Goal: Information Seeking & Learning: Learn about a topic

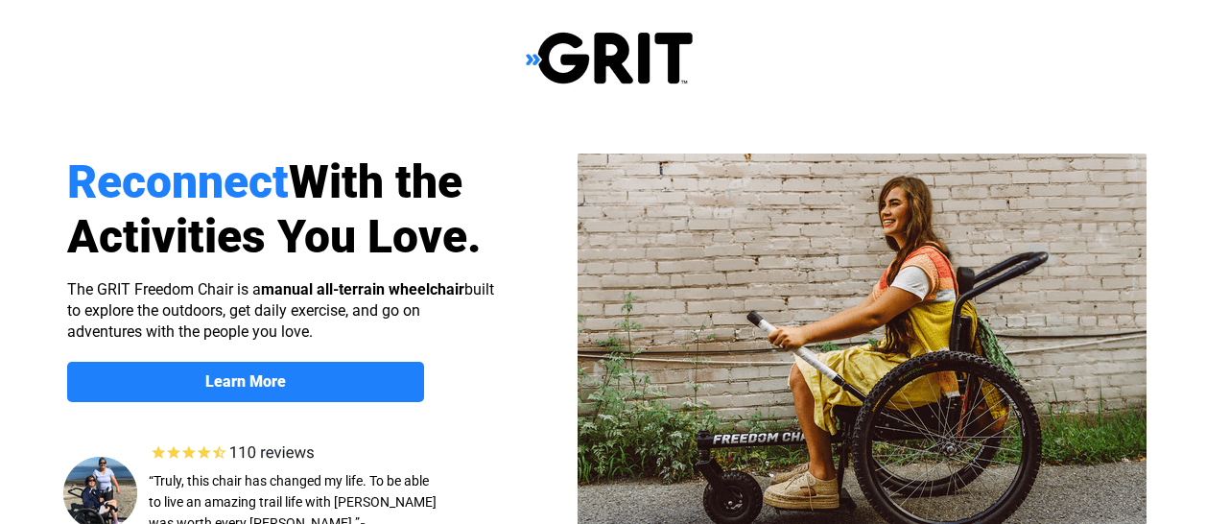
scroll to position [296, 0]
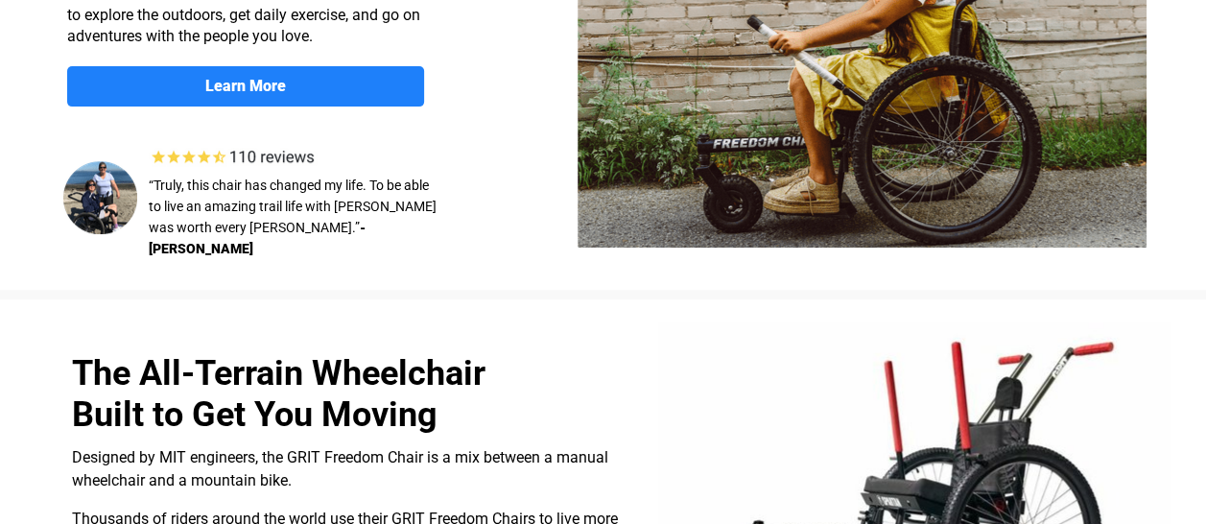
select select "US"
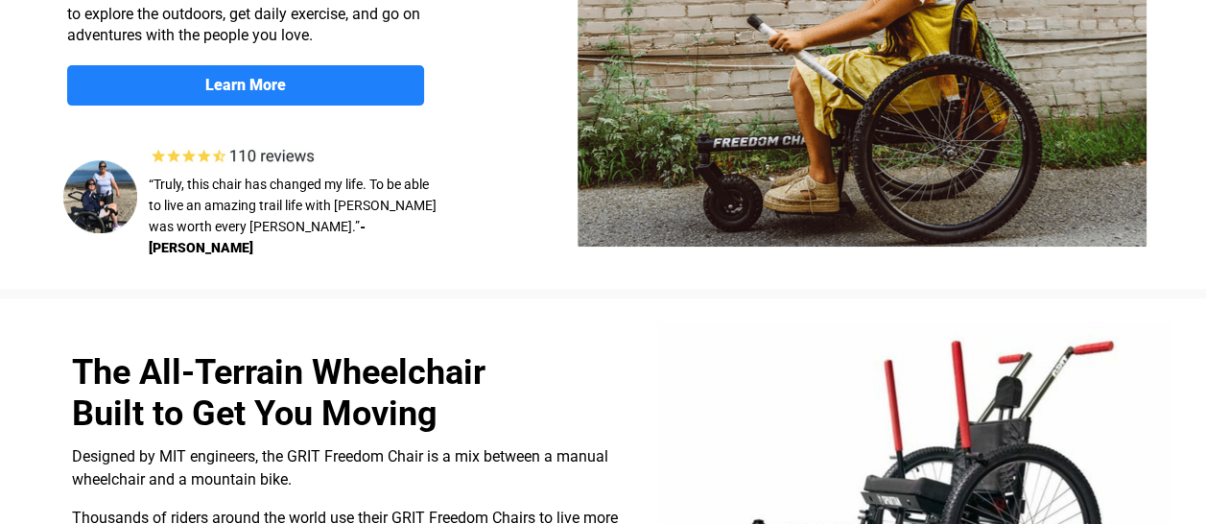
scroll to position [0, 0]
click at [83, 100] on link "Learn More" at bounding box center [245, 85] width 357 height 40
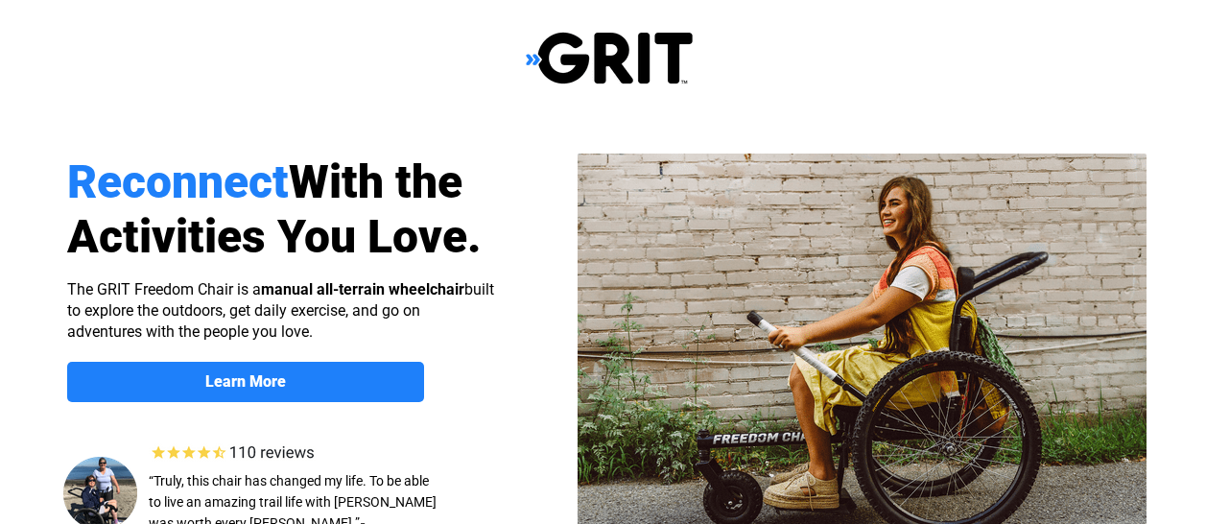
scroll to position [1817, 12]
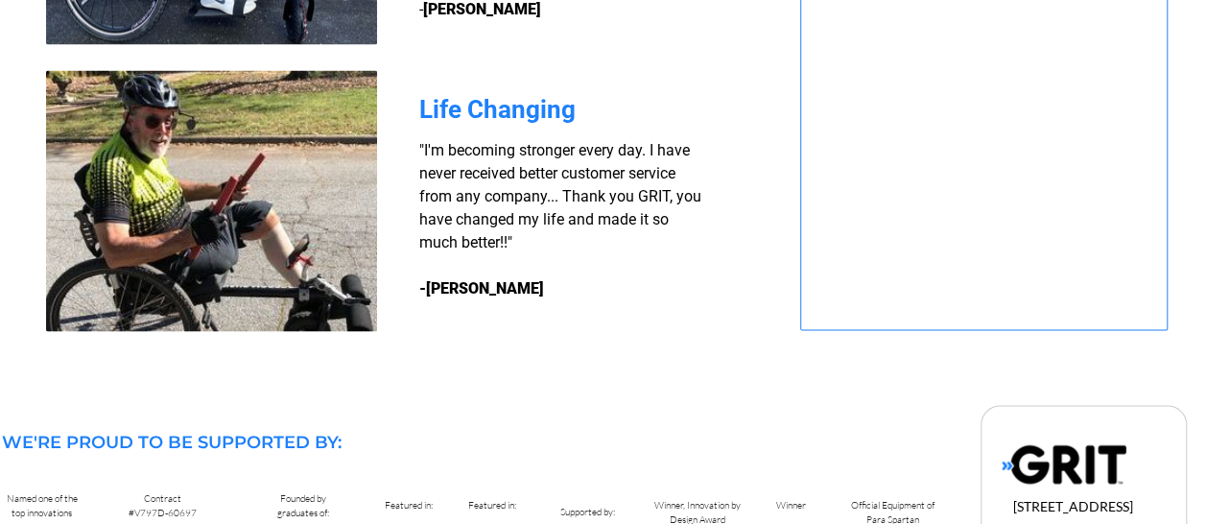
select select "US"
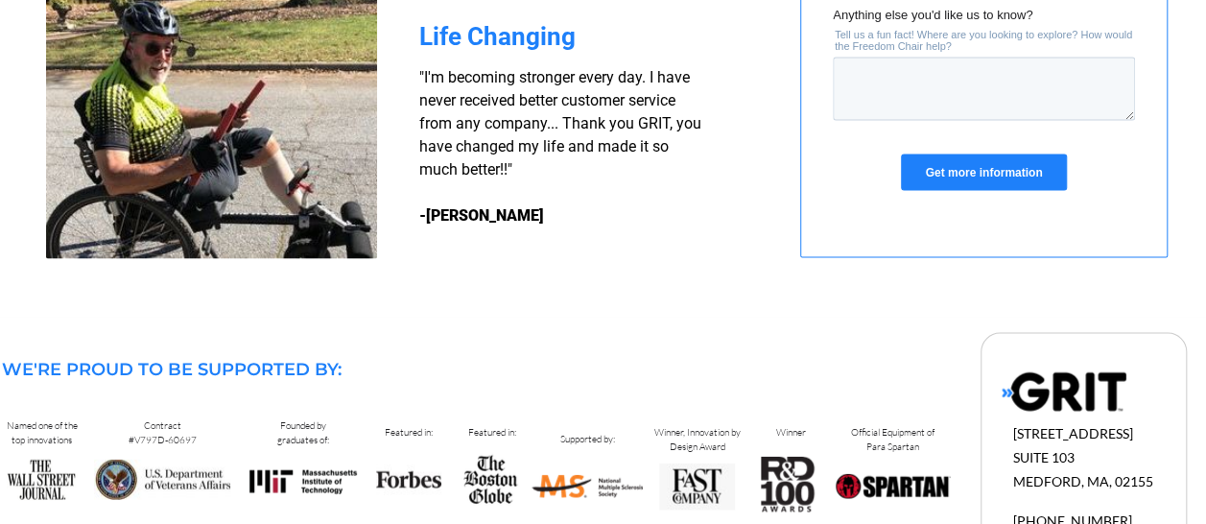
scroll to position [1997, 12]
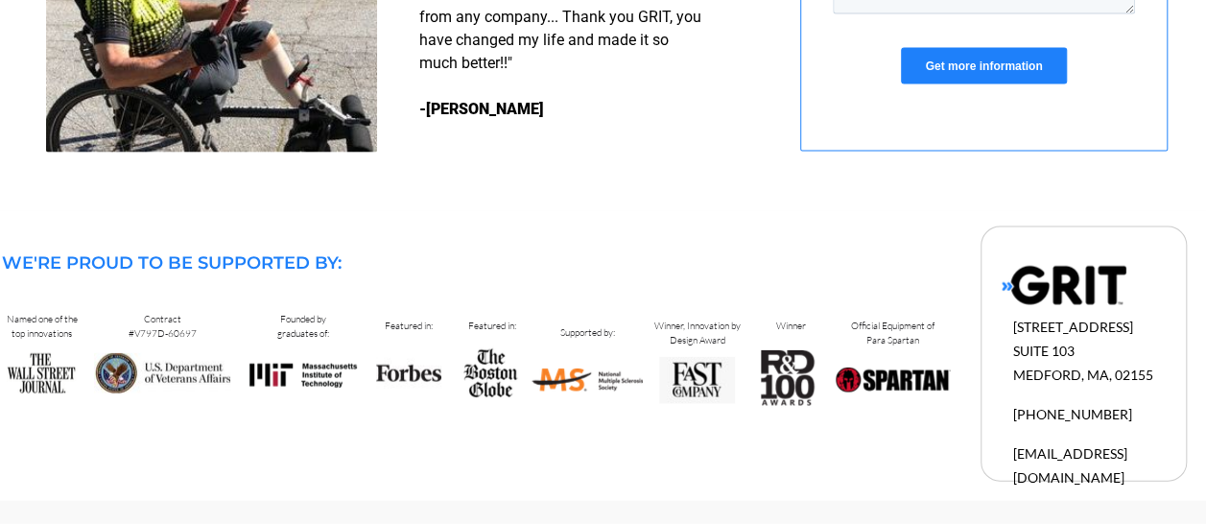
click at [963, 84] on div "Get more information" at bounding box center [984, 66] width 302 height 69
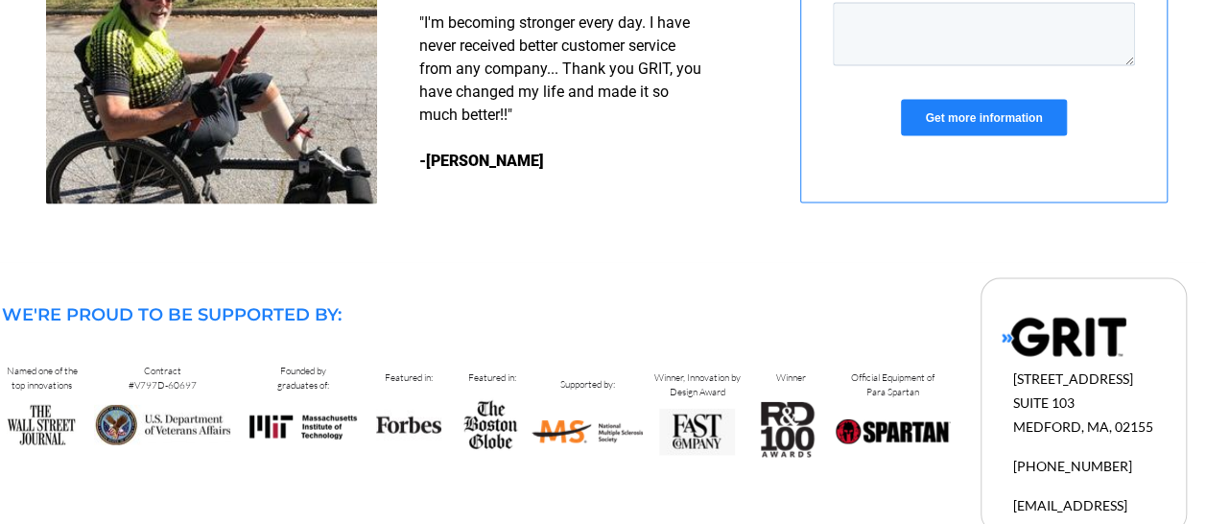
scroll to position [1944, 12]
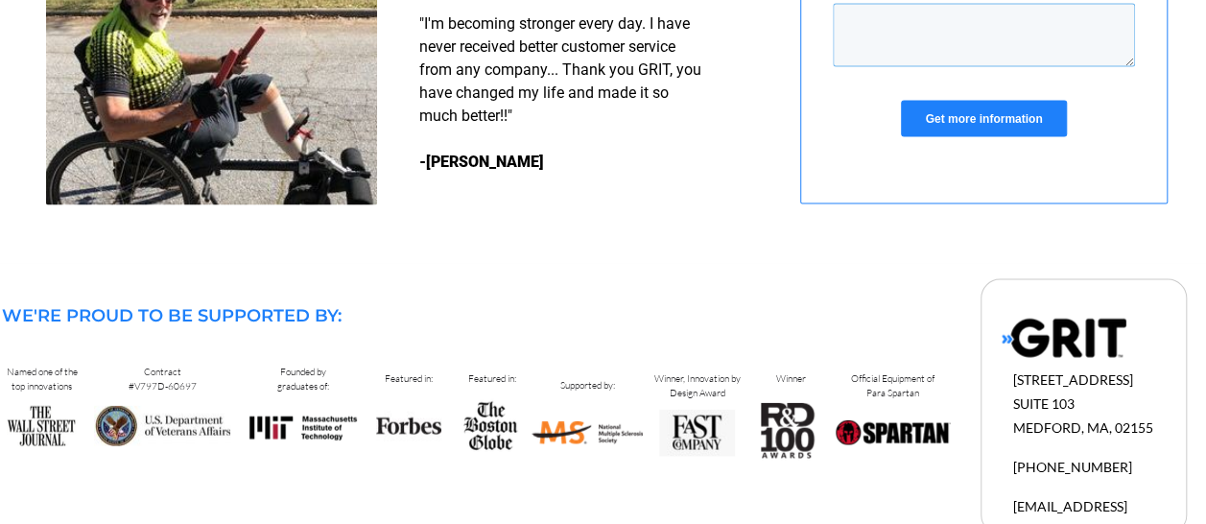
click at [995, 57] on textarea "Anything else you'd like us to know?" at bounding box center [984, 35] width 302 height 63
click at [984, 36] on textarea "Anything else you'd like us to know?" at bounding box center [984, 35] width 302 height 63
click at [921, 114] on input "Get more information" at bounding box center [983, 119] width 165 height 36
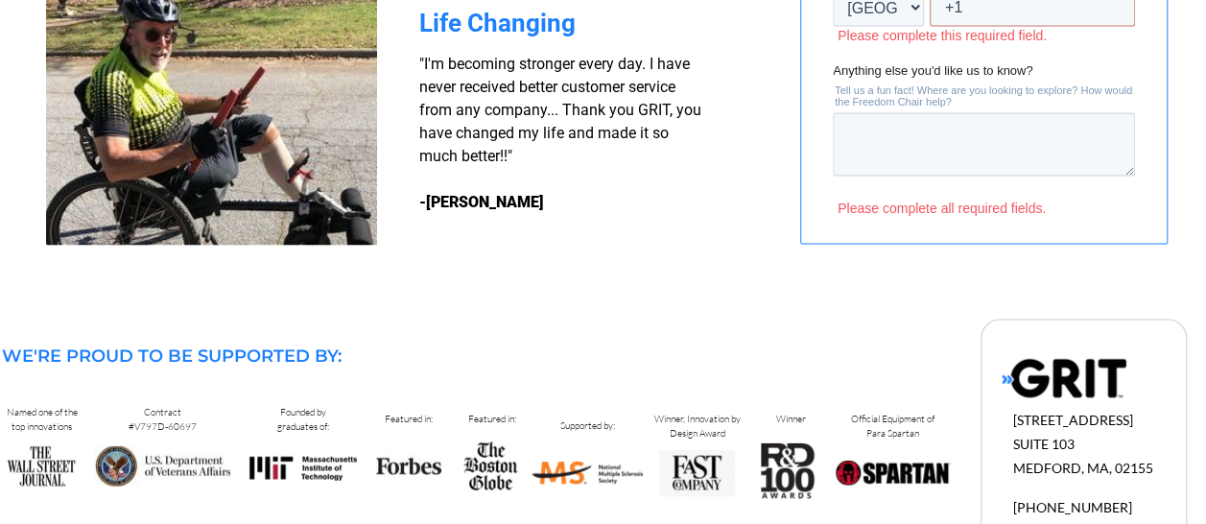
scroll to position [1997, 12]
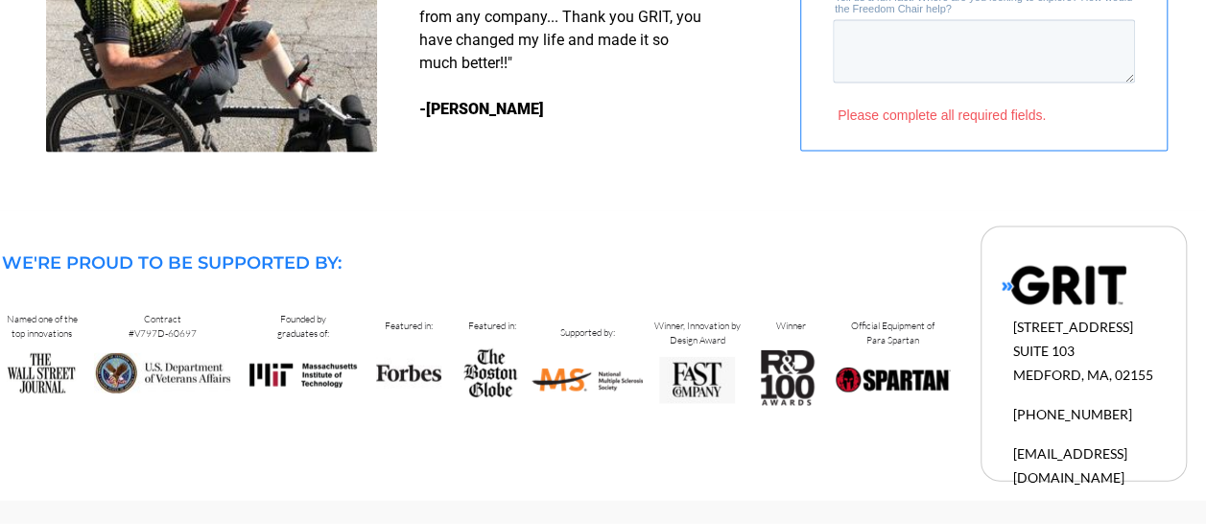
click at [266, 65] on img at bounding box center [211, 22] width 331 height 261
